Goal: Transaction & Acquisition: Purchase product/service

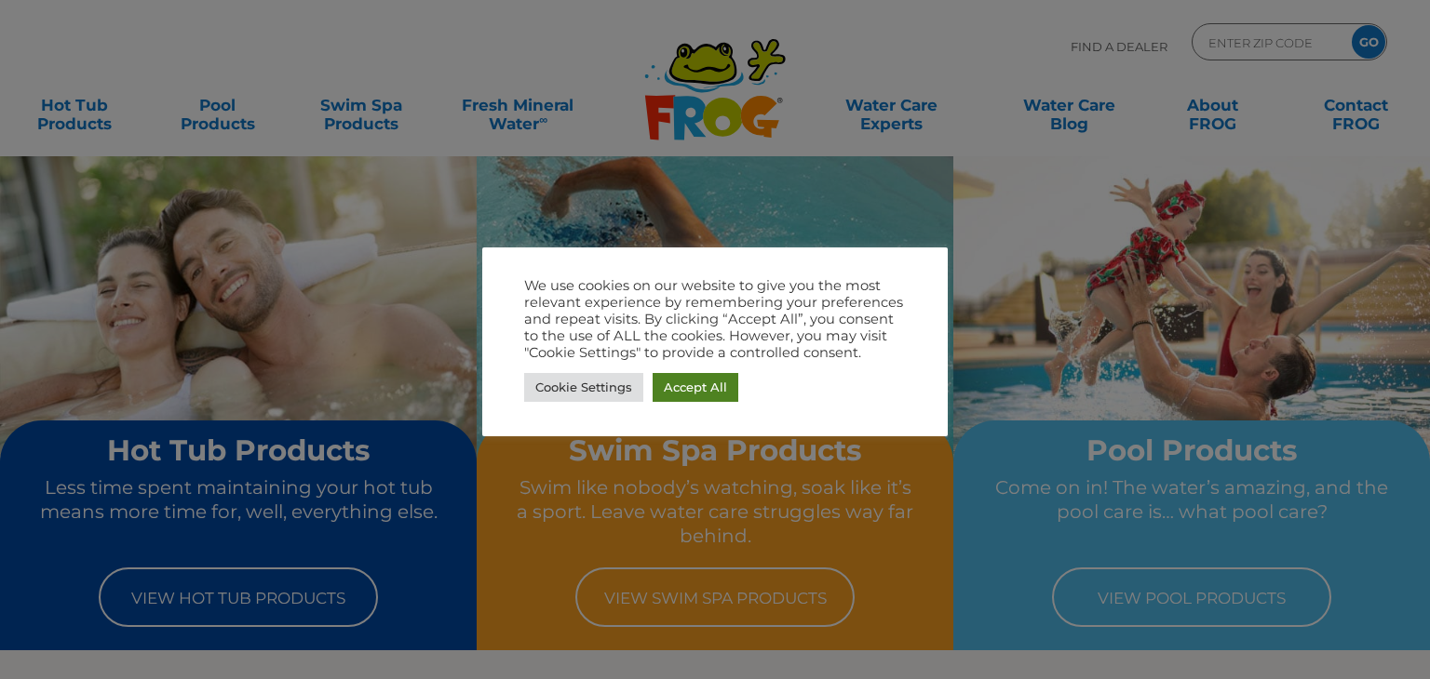
click at [687, 390] on link "Accept All" at bounding box center [696, 387] width 86 height 29
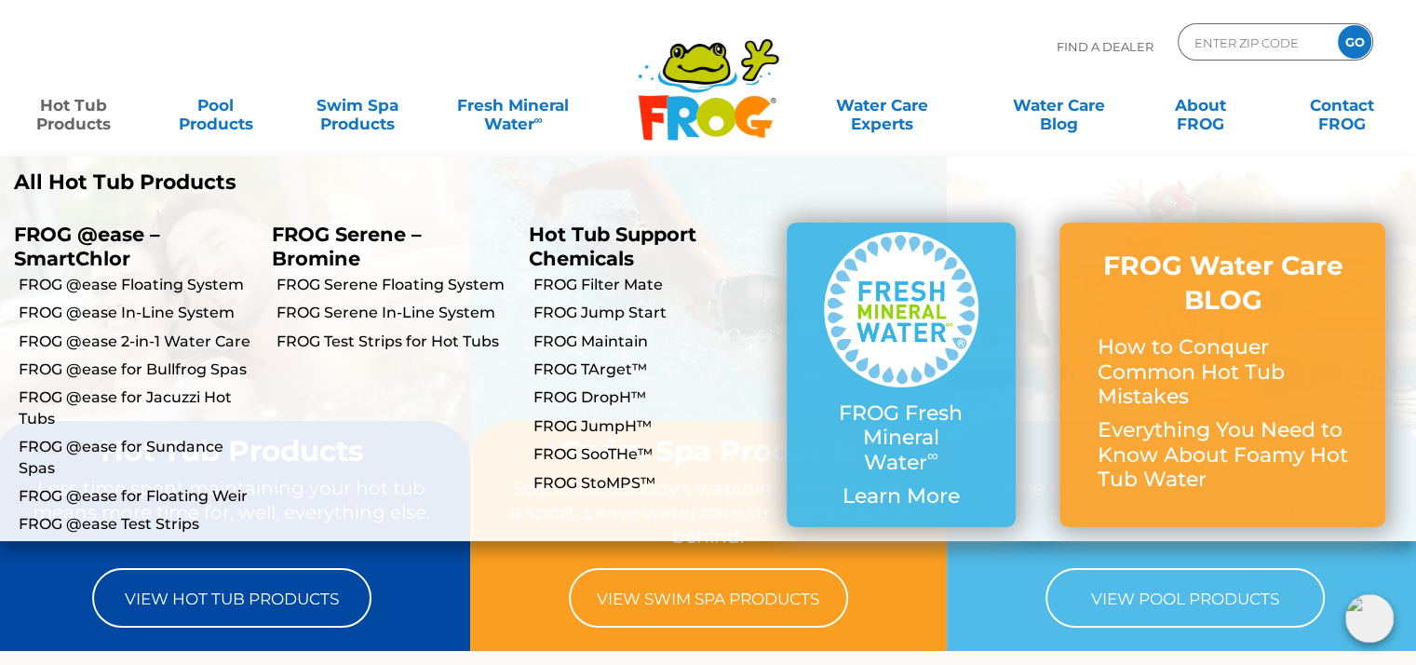
click at [73, 124] on link "Hot Tub Products" at bounding box center [74, 105] width 110 height 37
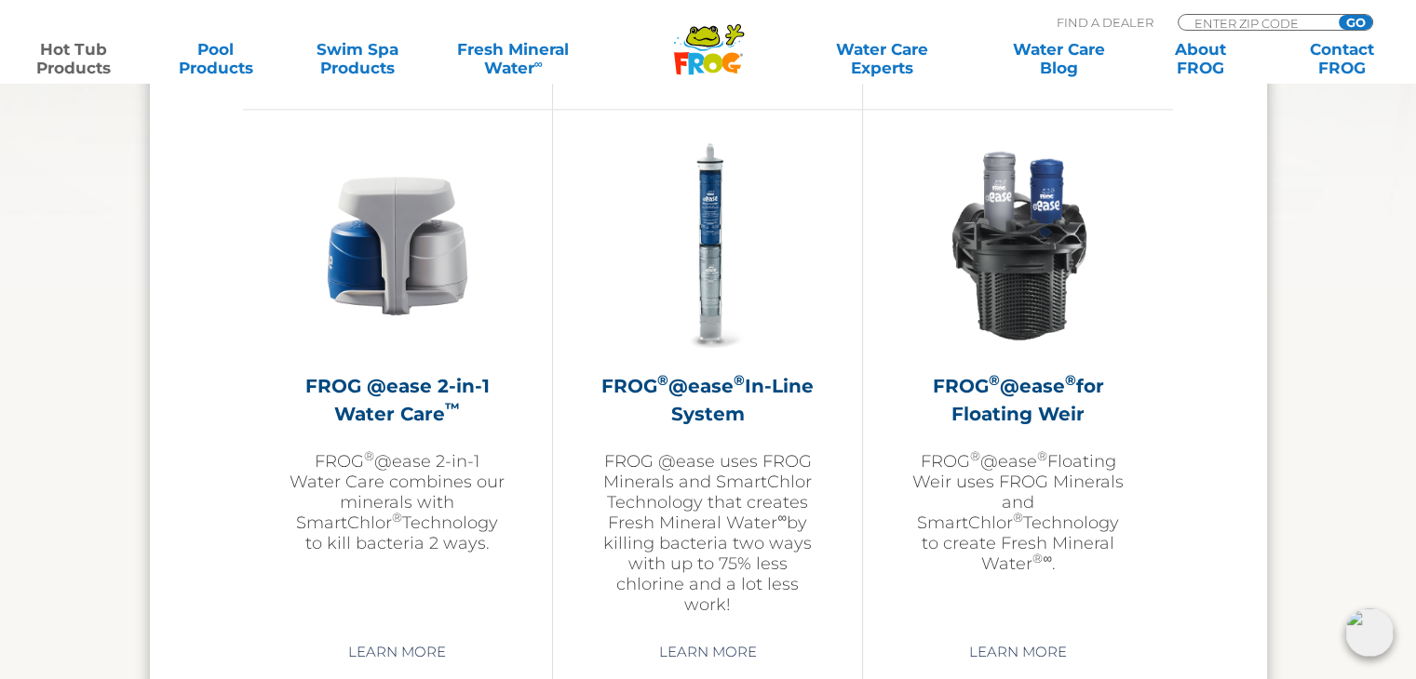
scroll to position [2708, 0]
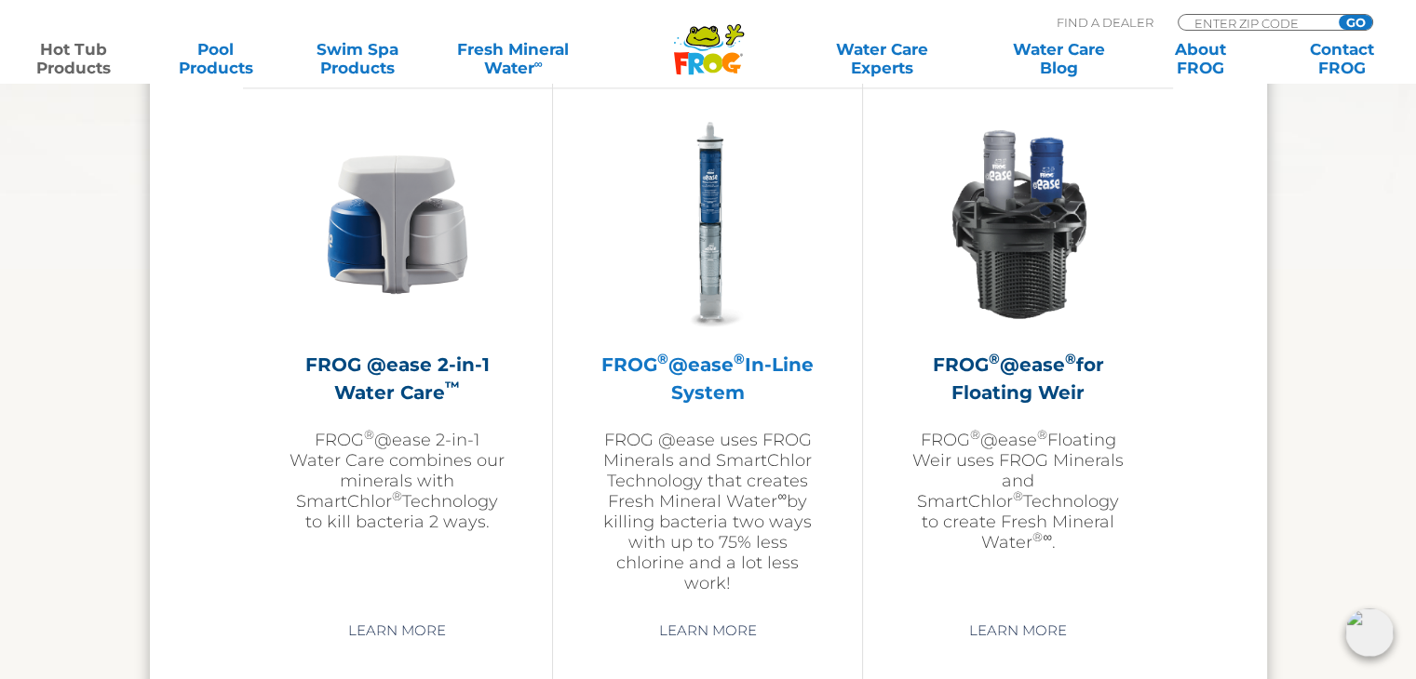
click at [726, 370] on h2 "FROG ® @ease ® In-Line System" at bounding box center [707, 379] width 216 height 56
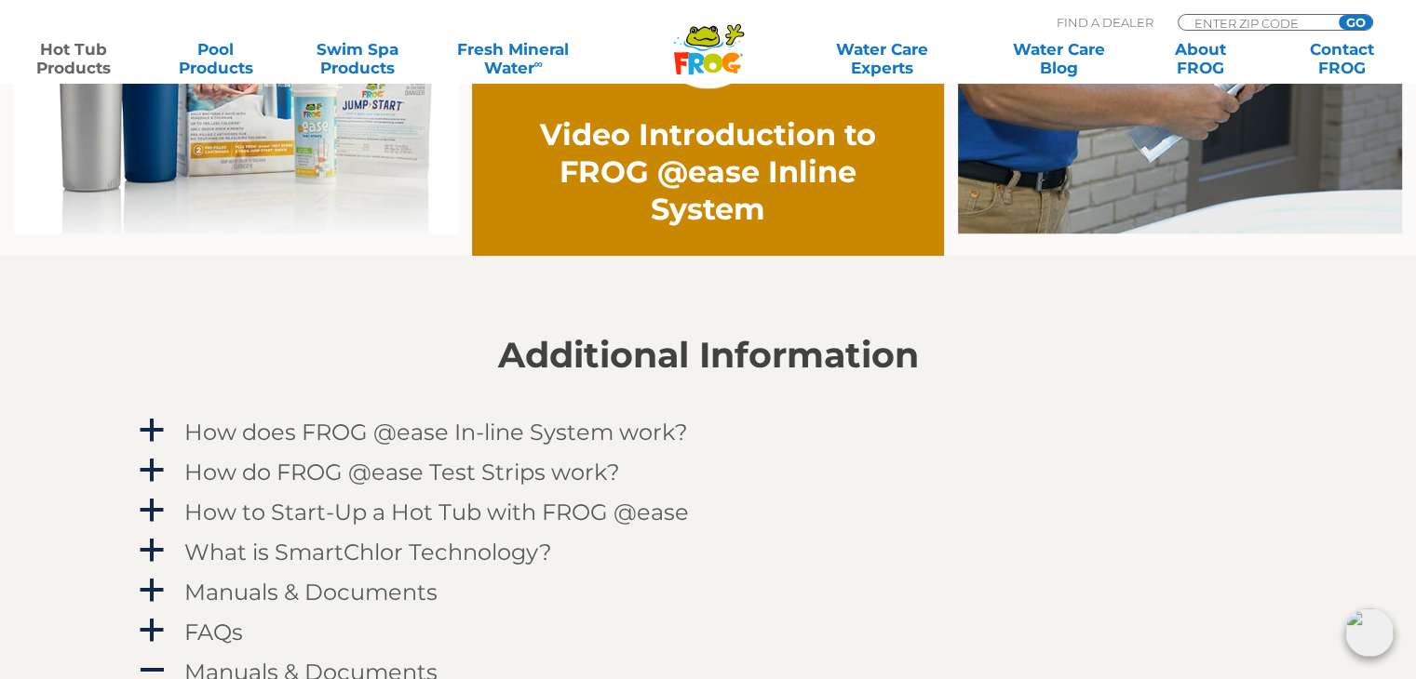
scroll to position [175, 0]
